Goal: Task Accomplishment & Management: Use online tool/utility

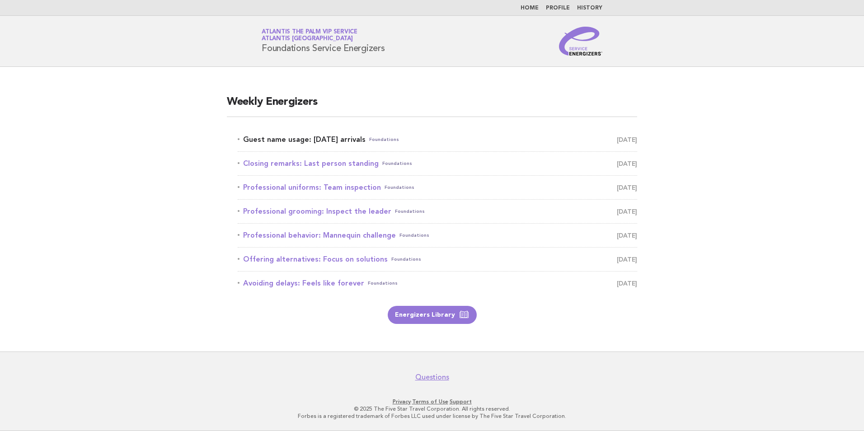
click at [290, 142] on link "Guest name usage: Today's arrivals Foundations September 1" at bounding box center [437, 139] width 399 height 13
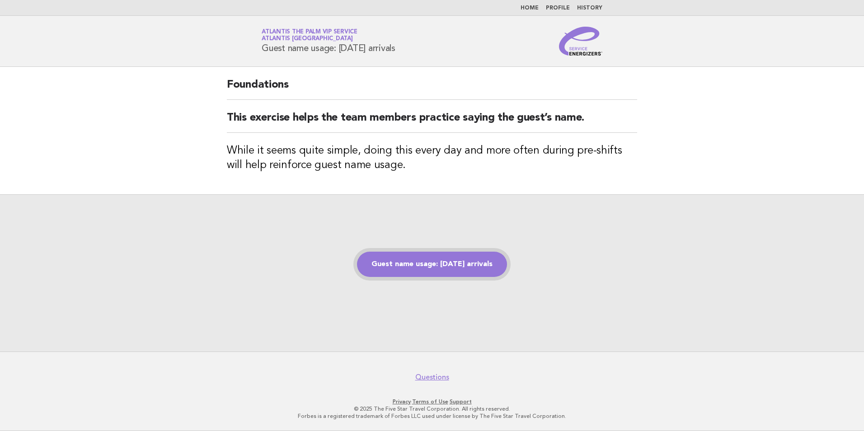
click at [426, 262] on link "Guest name usage: [DATE] arrivals" at bounding box center [432, 264] width 150 height 25
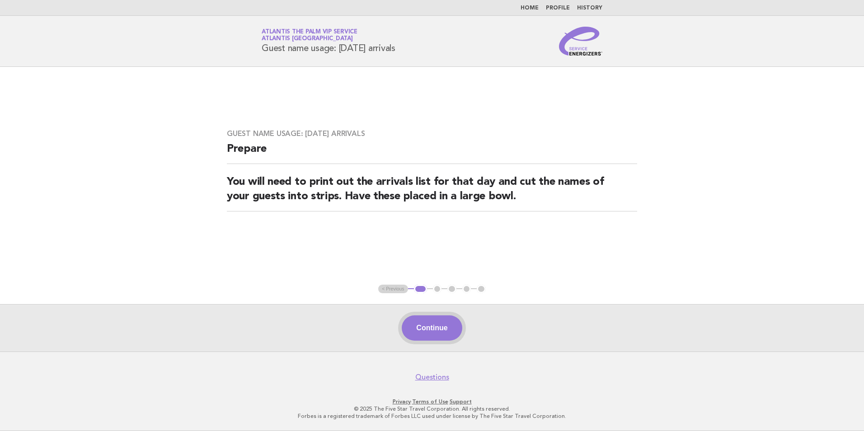
click at [430, 334] on button "Continue" at bounding box center [432, 327] width 60 height 25
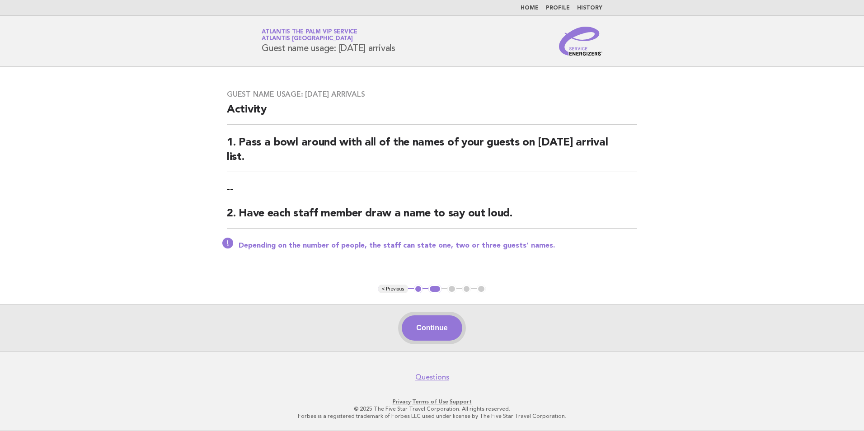
click at [435, 334] on button "Continue" at bounding box center [432, 327] width 60 height 25
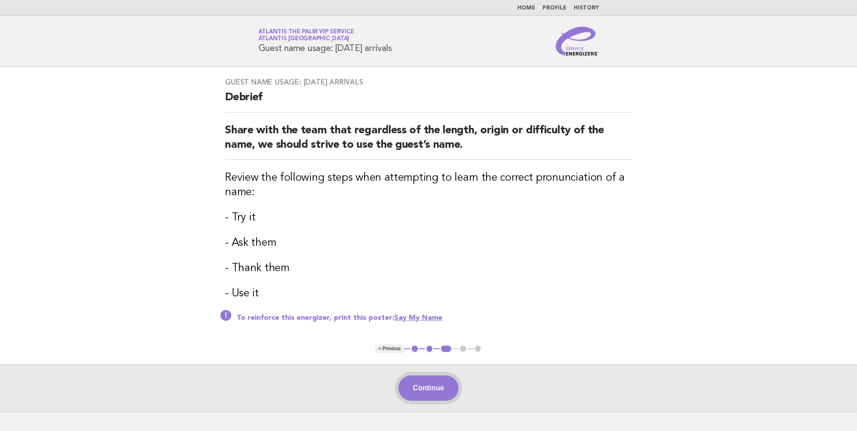
click at [434, 383] on button "Continue" at bounding box center [428, 387] width 60 height 25
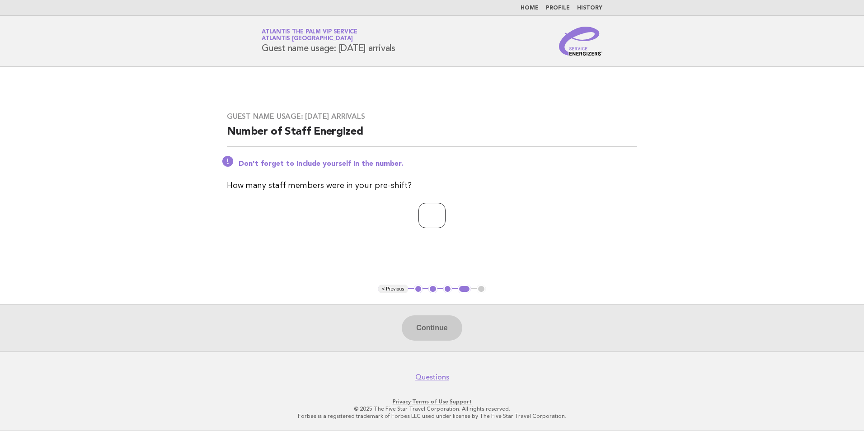
click at [422, 211] on input "number" at bounding box center [431, 215] width 27 height 25
type input "*"
click at [434, 330] on button "Continue" at bounding box center [432, 327] width 60 height 25
